Goal: Task Accomplishment & Management: Complete application form

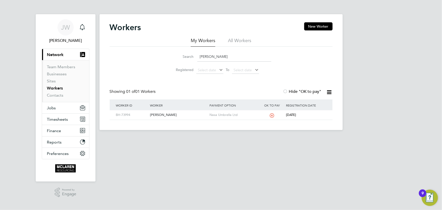
click at [210, 55] on input "[PERSON_NAME]" at bounding box center [234, 57] width 74 height 10
type input "j"
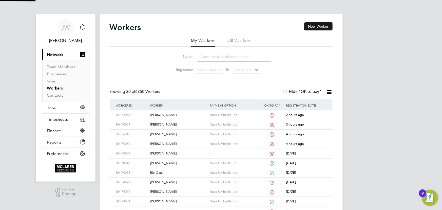
click at [314, 27] on button "New Worker" at bounding box center [318, 26] width 28 height 8
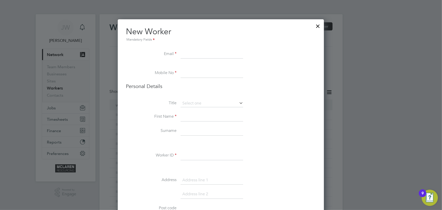
scroll to position [573, 206]
paste input "[EMAIL_ADDRESS][DOMAIN_NAME]"
type input "[EMAIL_ADDRESS][DOMAIN_NAME]"
click at [187, 117] on input at bounding box center [212, 116] width 63 height 9
paste input "07375055976"
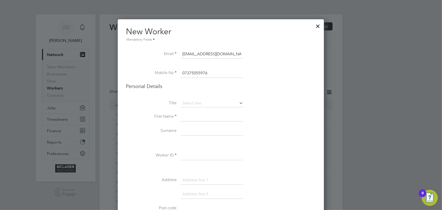
type input "07375055976"
click at [193, 118] on input at bounding box center [212, 116] width 63 height 9
type input "[PERSON_NAME]"
click at [188, 129] on input at bounding box center [212, 130] width 63 height 9
type input "[PERSON_NAME]"
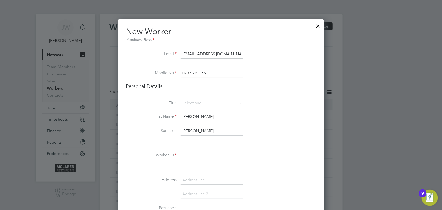
click at [188, 154] on input at bounding box center [212, 155] width 63 height 9
type input "BH-74066"
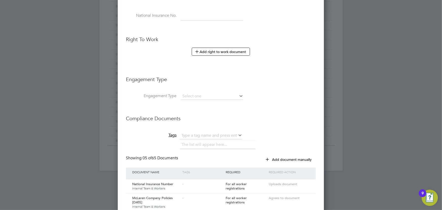
scroll to position [276, 0]
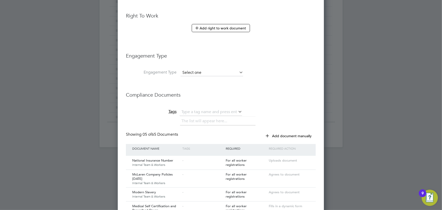
click at [193, 69] on input at bounding box center [212, 72] width 63 height 7
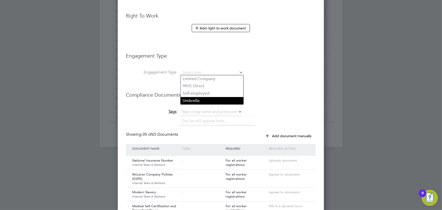
click at [191, 100] on li "Umbrella" at bounding box center [212, 100] width 63 height 7
type input "Umbrella"
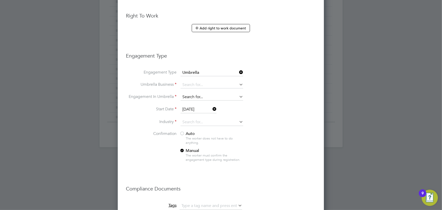
scroll to position [703, 206]
click at [190, 84] on input at bounding box center [212, 84] width 63 height 7
click at [194, 91] on li "Nasa Umbrella Ltd" at bounding box center [212, 90] width 63 height 7
type input "Nasa Umbrella Ltd"
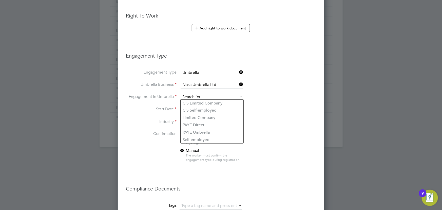
click at [192, 98] on input at bounding box center [212, 96] width 63 height 7
click at [195, 109] on li "CIS Self-employed" at bounding box center [212, 110] width 63 height 7
type input "CIS Self-employed"
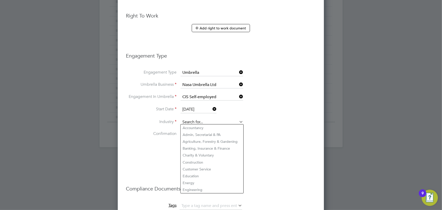
click at [190, 119] on input at bounding box center [212, 122] width 63 height 8
click at [196, 159] on li "Construction" at bounding box center [212, 162] width 63 height 7
type input "Construction"
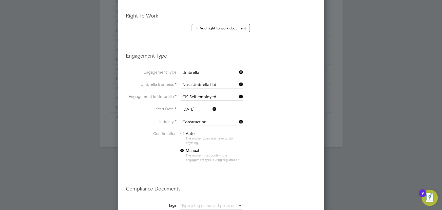
click at [182, 133] on div at bounding box center [182, 133] width 5 height 5
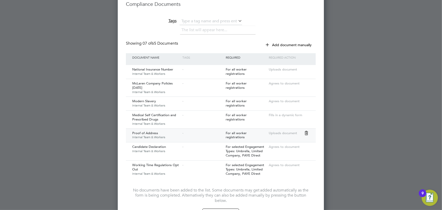
scroll to position [506, 0]
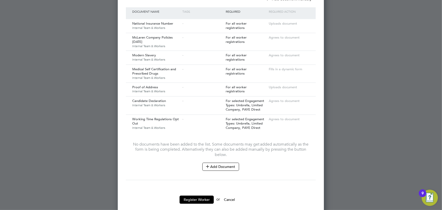
click at [220, 162] on button "Add Document" at bounding box center [220, 166] width 37 height 8
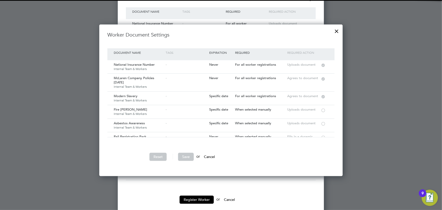
scroll to position [23, 0]
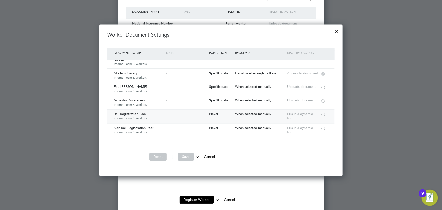
click at [324, 114] on div at bounding box center [323, 114] width 5 height 4
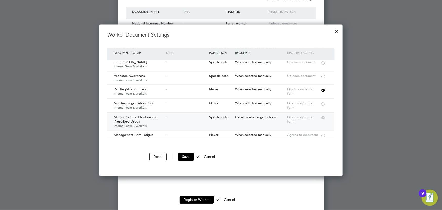
scroll to position [69, 0]
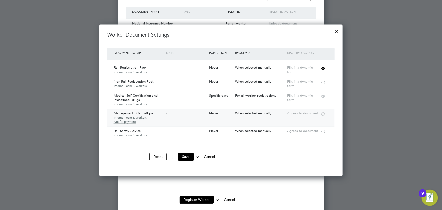
click at [322, 112] on div at bounding box center [323, 114] width 5 height 4
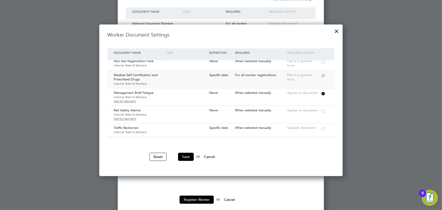
scroll to position [115, 0]
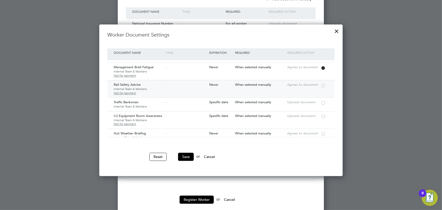
click at [323, 84] on div at bounding box center [323, 85] width 5 height 4
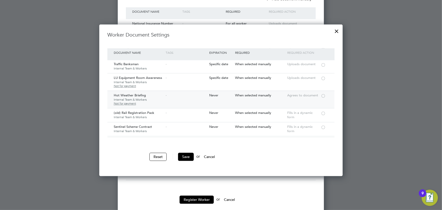
scroll to position [161, 0]
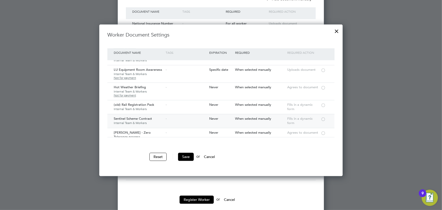
click at [324, 119] on div at bounding box center [323, 119] width 5 height 4
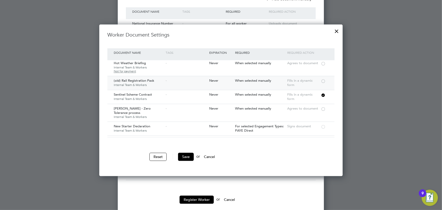
scroll to position [207, 0]
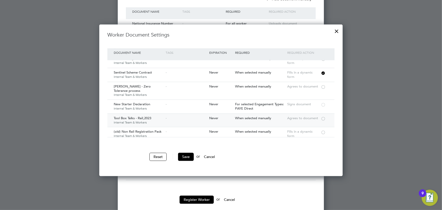
click at [322, 118] on div at bounding box center [323, 118] width 5 height 4
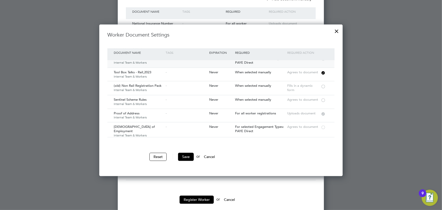
scroll to position [253, 0]
click at [324, 101] on div at bounding box center [323, 99] width 5 height 4
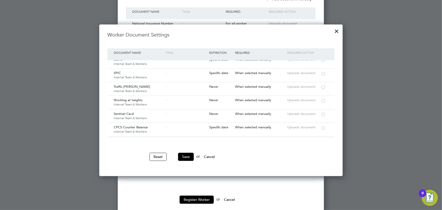
scroll to position [805, 0]
click at [323, 112] on div at bounding box center [323, 114] width 5 height 4
click at [192, 157] on button "Save" at bounding box center [186, 156] width 16 height 8
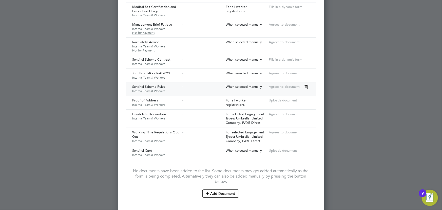
scroll to position [614, 0]
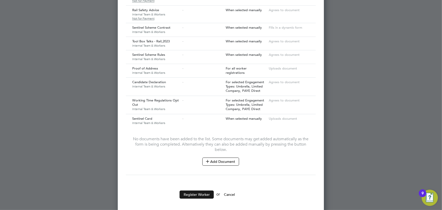
click at [196, 191] on button "Register Worker" at bounding box center [197, 194] width 34 height 8
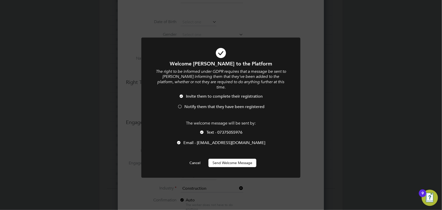
click at [234, 159] on button "Send Welcome Message" at bounding box center [232, 162] width 48 height 8
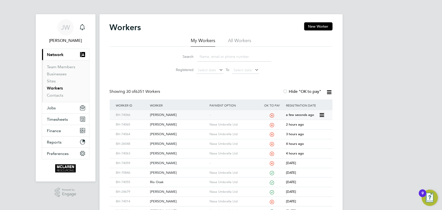
click at [167, 112] on div "[PERSON_NAME]" at bounding box center [178, 114] width 59 height 9
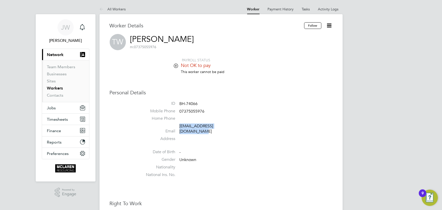
drag, startPoint x: 179, startPoint y: 127, endPoint x: 234, endPoint y: 127, distance: 54.4
click at [234, 127] on li "Email thomaswilson1993@icloud.com" at bounding box center [236, 129] width 192 height 12
click at [270, 136] on li "Address" at bounding box center [236, 140] width 192 height 8
drag, startPoint x: 178, startPoint y: 126, endPoint x: 230, endPoint y: 128, distance: 52.0
click at [245, 129] on li "Email thomaswilson1993@icloud.com" at bounding box center [236, 129] width 192 height 12
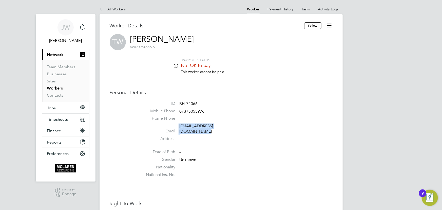
copy li "[EMAIL_ADDRESS][DOMAIN_NAME]"
click at [180, 109] on li "Mobile Phone 07375055976" at bounding box center [236, 112] width 192 height 8
drag, startPoint x: 180, startPoint y: 109, endPoint x: 210, endPoint y: 109, distance: 30.6
click at [210, 109] on li "Mobile Phone 07375055976" at bounding box center [236, 112] width 192 height 8
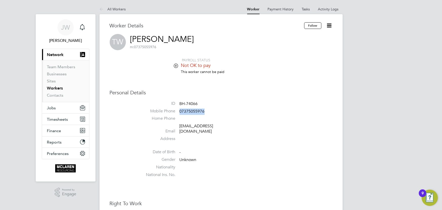
copy span "07375055976"
drag, startPoint x: 178, startPoint y: 125, endPoint x: 244, endPoint y: 129, distance: 66.2
click at [244, 129] on li "Email thomaswilson1993@icloud.com" at bounding box center [236, 129] width 192 height 12
drag, startPoint x: 228, startPoint y: 123, endPoint x: 219, endPoint y: 135, distance: 14.7
click at [236, 136] on li "Address" at bounding box center [236, 140] width 192 height 8
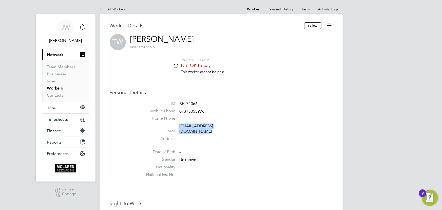
drag, startPoint x: 178, startPoint y: 127, endPoint x: 241, endPoint y: 129, distance: 62.0
click at [241, 129] on li "Email thomaswilson1993@icloud.com" at bounding box center [236, 129] width 192 height 12
copy li "[EMAIL_ADDRESS][DOMAIN_NAME]"
